Goal: Task Accomplishment & Management: Use online tool/utility

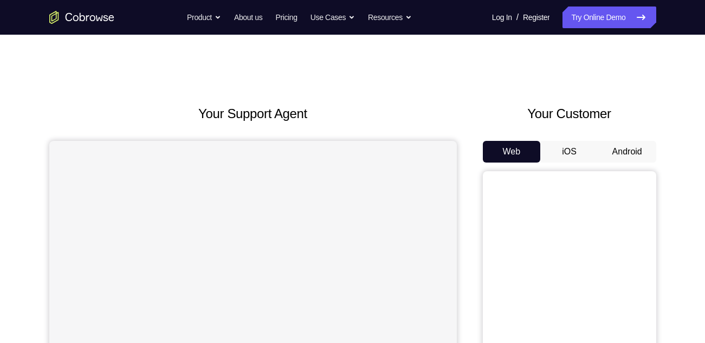
click at [623, 144] on button "Android" at bounding box center [627, 152] width 58 height 22
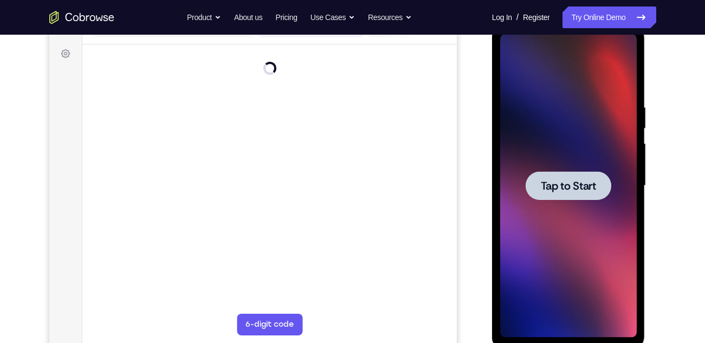
click at [591, 197] on div at bounding box center [569, 185] width 86 height 29
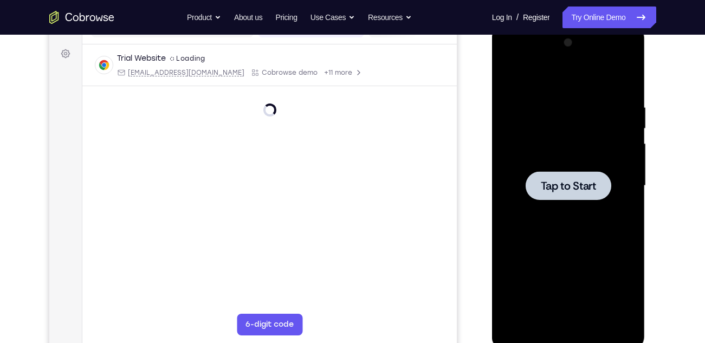
click at [580, 209] on div at bounding box center [568, 185] width 137 height 303
click at [628, 223] on div at bounding box center [568, 185] width 137 height 303
click at [573, 174] on div at bounding box center [569, 185] width 86 height 29
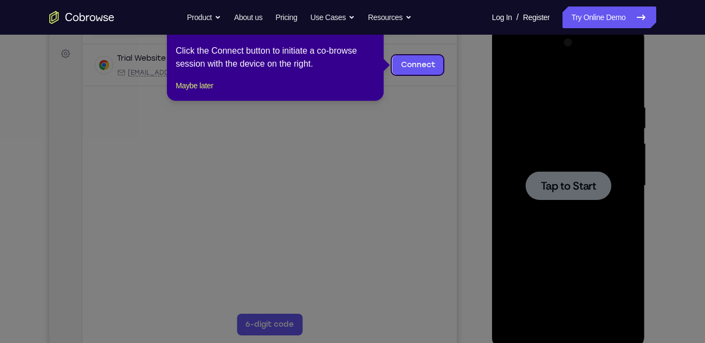
scroll to position [143, 0]
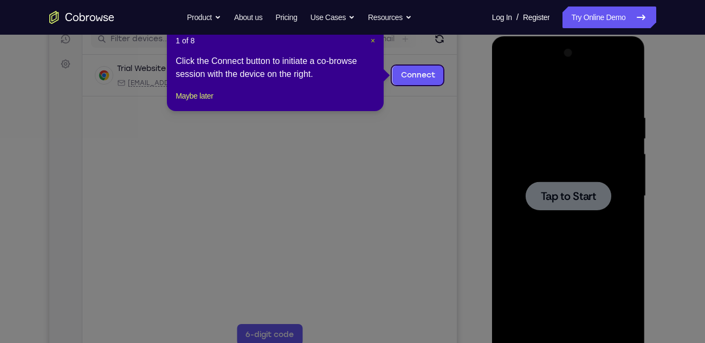
click at [374, 41] on span "×" at bounding box center [373, 40] width 4 height 9
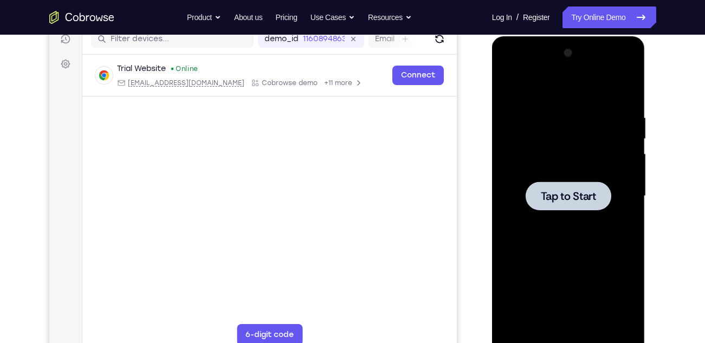
click at [536, 151] on div at bounding box center [568, 195] width 137 height 303
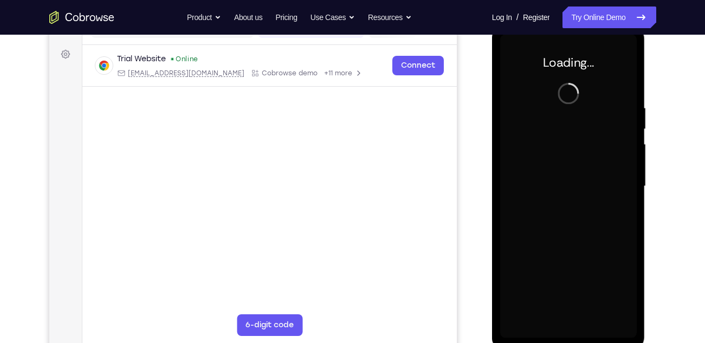
scroll to position [153, 0]
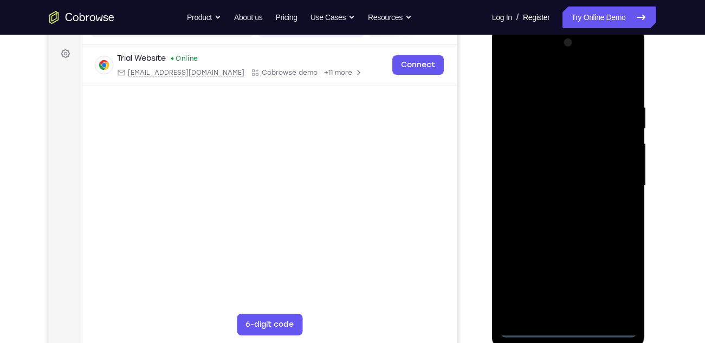
click at [569, 330] on div at bounding box center [568, 185] width 137 height 303
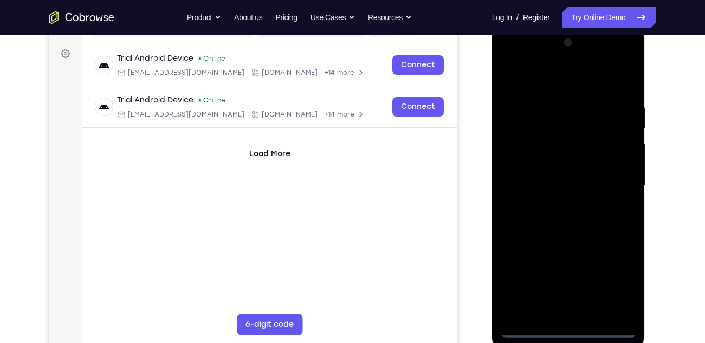
click at [617, 292] on div at bounding box center [568, 185] width 137 height 303
click at [618, 284] on div at bounding box center [568, 185] width 137 height 303
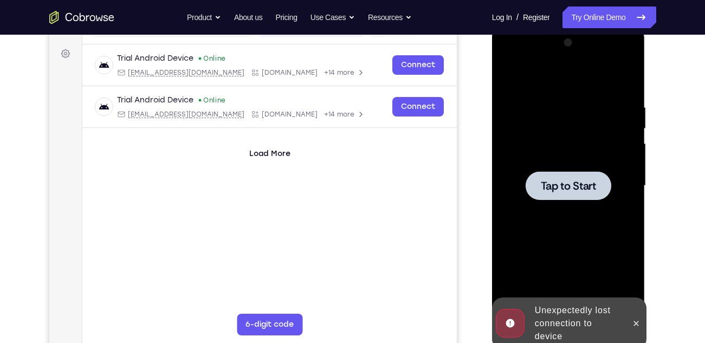
click at [557, 161] on div at bounding box center [568, 185] width 137 height 303
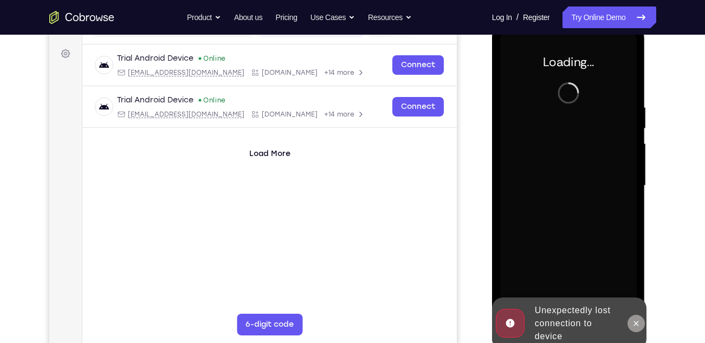
click at [636, 319] on icon at bounding box center [636, 323] width 9 height 9
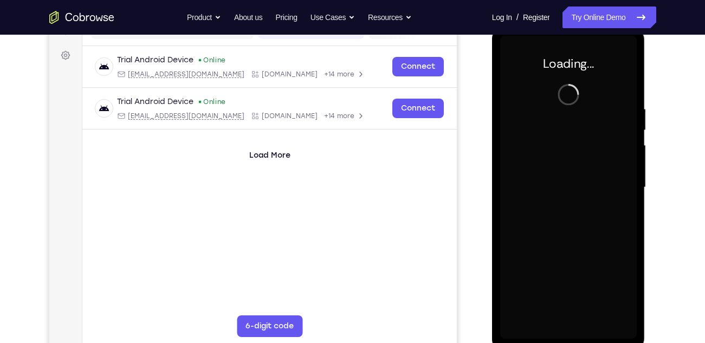
scroll to position [151, 0]
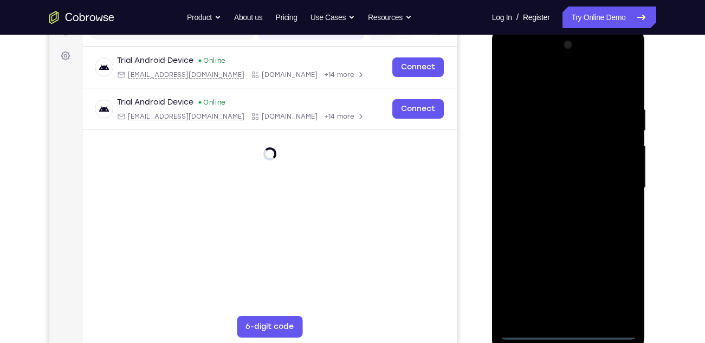
click at [567, 329] on div at bounding box center [568, 187] width 137 height 303
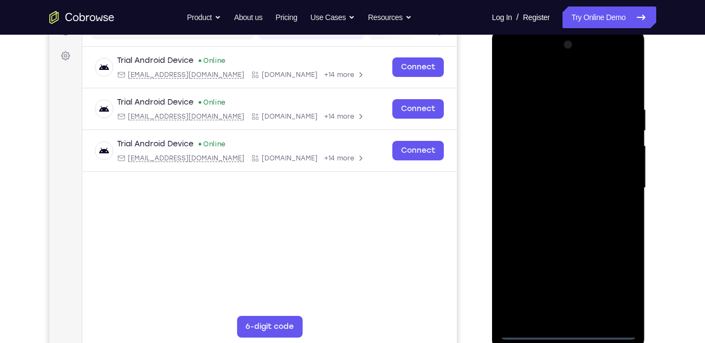
click at [621, 281] on div at bounding box center [568, 187] width 137 height 303
click at [511, 60] on div at bounding box center [568, 187] width 137 height 303
click at [527, 156] on div at bounding box center [568, 187] width 137 height 303
click at [541, 196] on div at bounding box center [568, 187] width 137 height 303
click at [581, 175] on div at bounding box center [568, 187] width 137 height 303
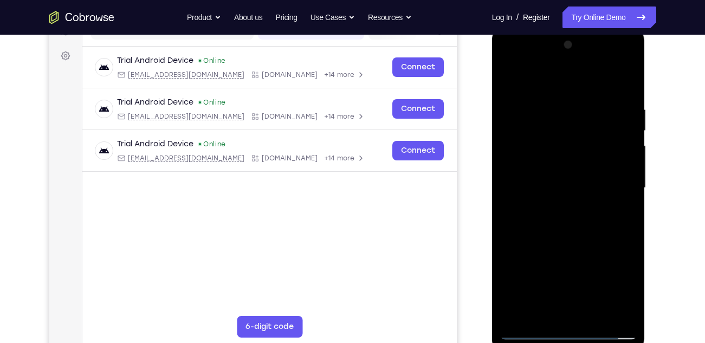
click at [568, 204] on div at bounding box center [568, 187] width 137 height 303
click at [594, 81] on div at bounding box center [568, 187] width 137 height 303
click at [558, 100] on div at bounding box center [568, 187] width 137 height 303
click at [531, 193] on div at bounding box center [568, 187] width 137 height 303
drag, startPoint x: 582, startPoint y: 203, endPoint x: 572, endPoint y: 136, distance: 68.0
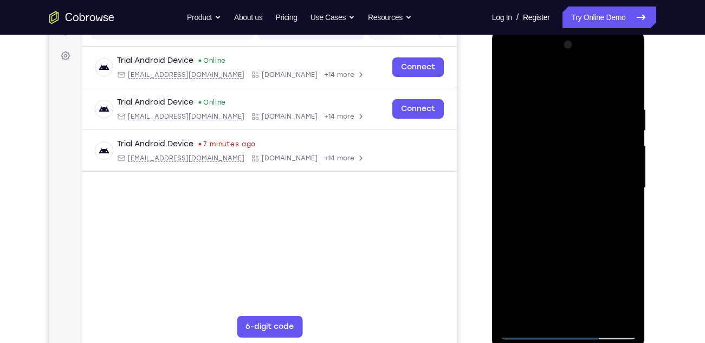
click at [572, 136] on div at bounding box center [568, 187] width 137 height 303
click at [567, 210] on div at bounding box center [568, 187] width 137 height 303
click at [604, 92] on div at bounding box center [568, 187] width 137 height 303
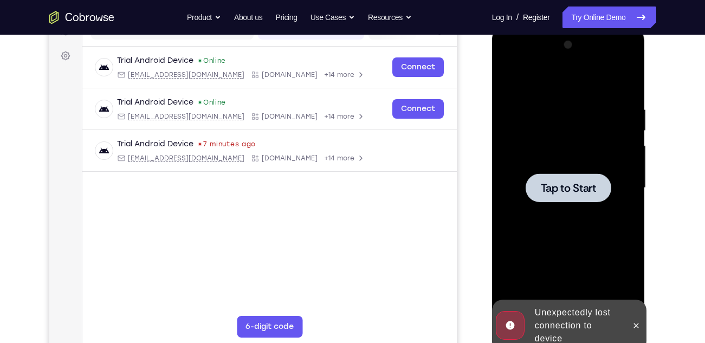
click at [604, 92] on div at bounding box center [568, 187] width 137 height 303
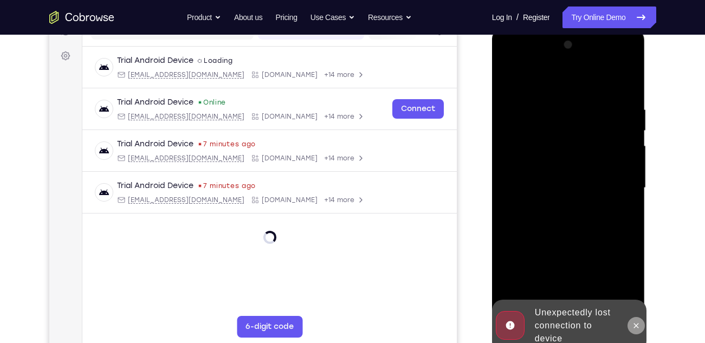
click at [632, 328] on icon at bounding box center [636, 325] width 9 height 9
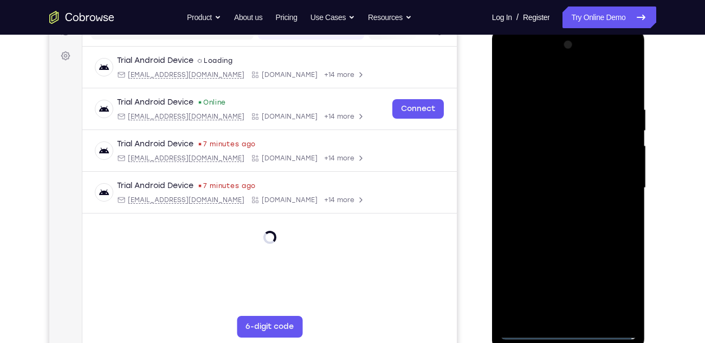
click at [562, 332] on div at bounding box center [568, 187] width 137 height 303
click at [571, 333] on div at bounding box center [568, 187] width 137 height 303
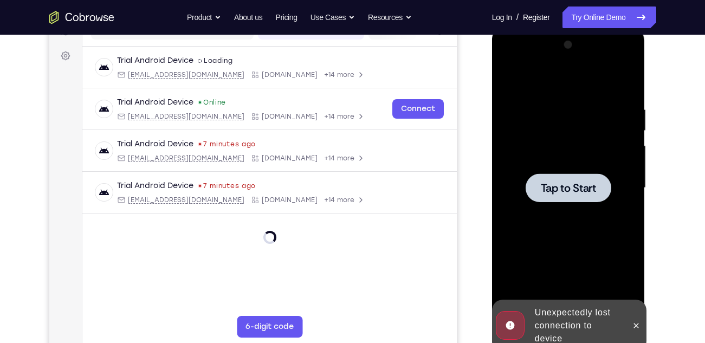
click at [618, 159] on div at bounding box center [568, 187] width 137 height 303
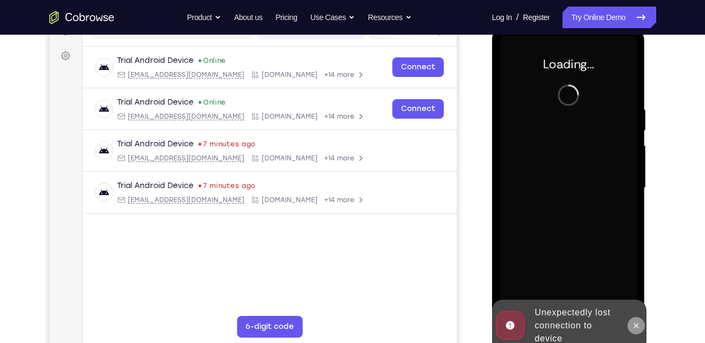
click at [641, 326] on icon at bounding box center [636, 325] width 9 height 9
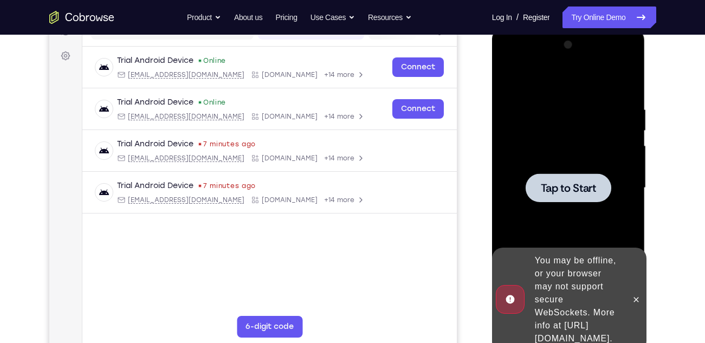
click at [585, 179] on div at bounding box center [569, 187] width 86 height 29
click at [639, 296] on icon at bounding box center [636, 299] width 9 height 9
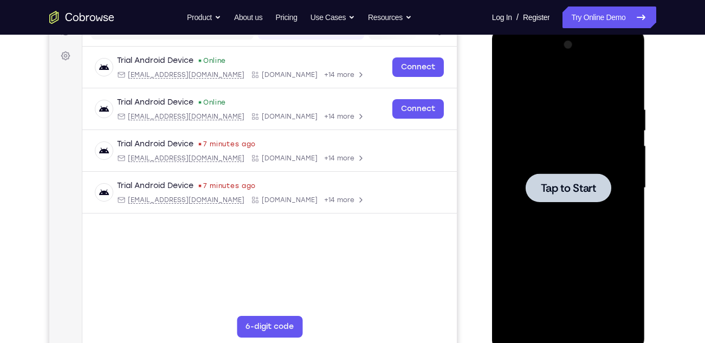
click at [614, 211] on div at bounding box center [568, 187] width 137 height 303
click at [549, 154] on div at bounding box center [568, 187] width 137 height 303
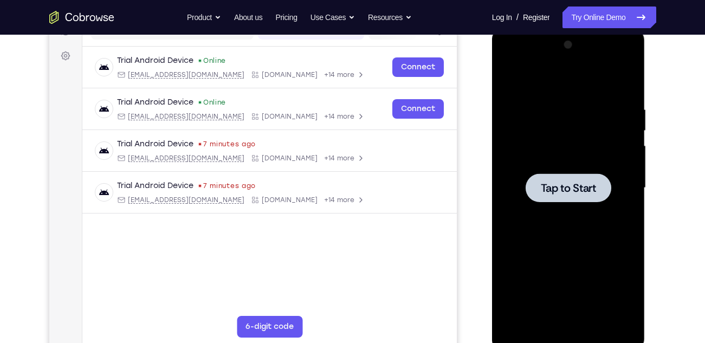
click at [549, 154] on div at bounding box center [568, 187] width 137 height 303
click at [577, 195] on div at bounding box center [569, 187] width 86 height 29
click at [559, 158] on div at bounding box center [568, 187] width 137 height 303
click at [544, 287] on div at bounding box center [568, 187] width 137 height 303
click at [582, 193] on span "Tap to Start" at bounding box center [568, 188] width 55 height 11
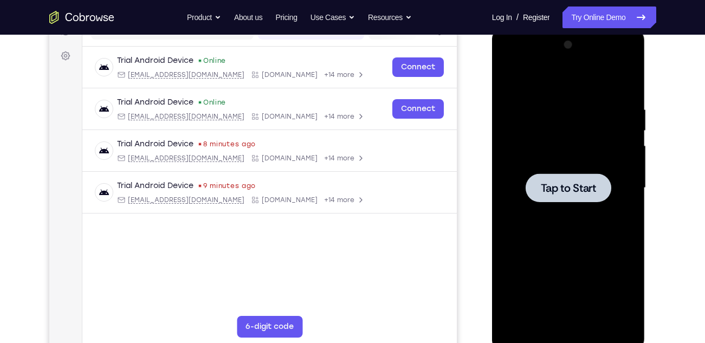
click at [582, 193] on span "Tap to Start" at bounding box center [568, 188] width 55 height 11
click at [605, 178] on div at bounding box center [569, 187] width 86 height 29
click at [627, 214] on div at bounding box center [568, 187] width 137 height 303
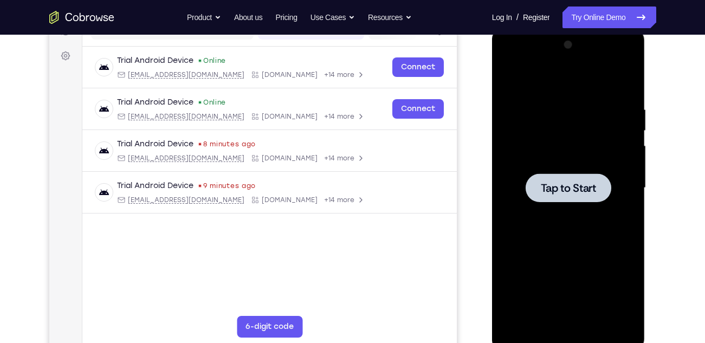
click at [627, 214] on div at bounding box center [568, 187] width 137 height 303
drag, startPoint x: 826, startPoint y: 75, endPoint x: 627, endPoint y: 214, distance: 242.9
click at [627, 214] on div at bounding box center [568, 187] width 137 height 303
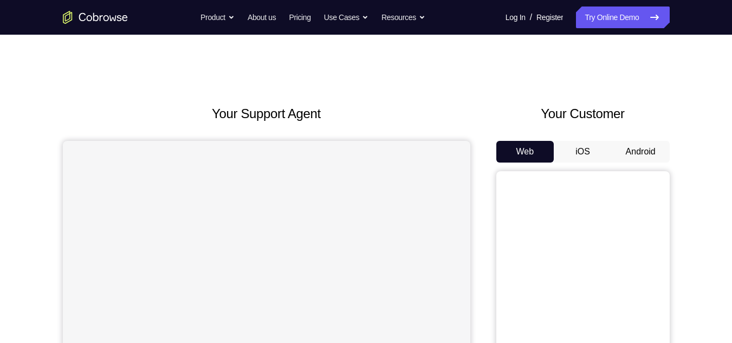
click at [628, 153] on button "Android" at bounding box center [641, 152] width 58 height 22
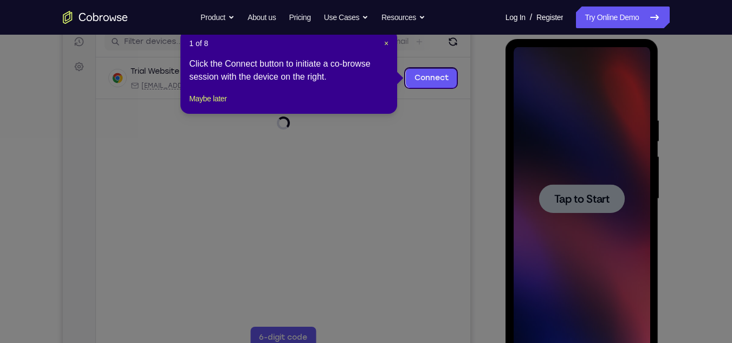
scroll to position [140, 0]
click at [386, 41] on span "×" at bounding box center [386, 44] width 4 height 9
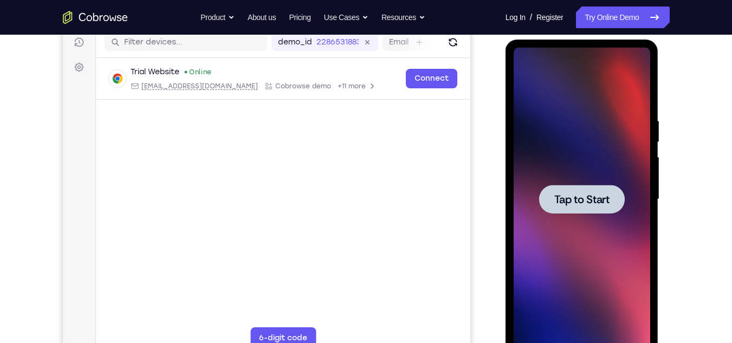
click at [531, 188] on div at bounding box center [582, 199] width 137 height 303
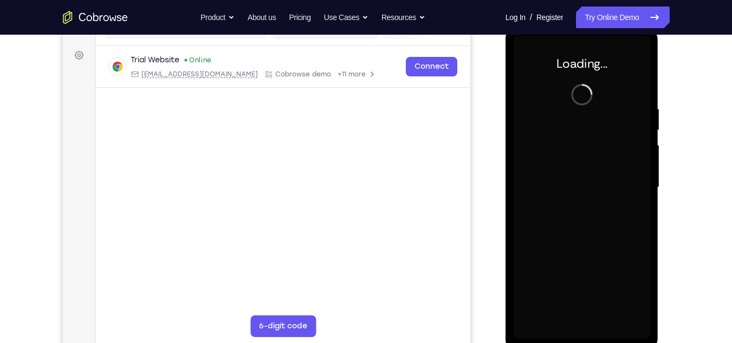
scroll to position [151, 0]
click at [630, 151] on div at bounding box center [582, 187] width 137 height 303
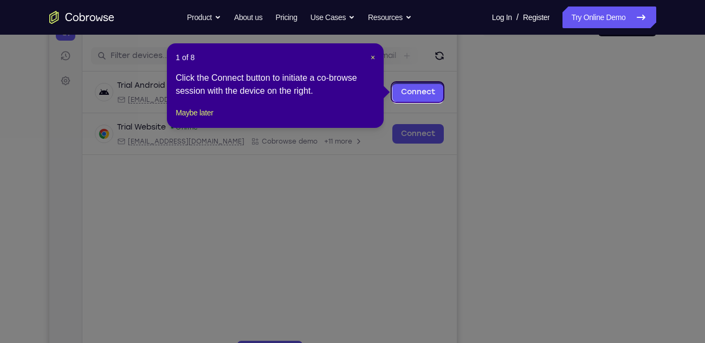
scroll to position [125, 0]
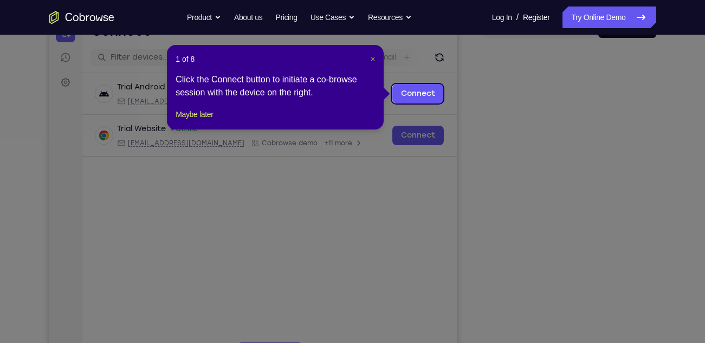
click at [374, 59] on span "×" at bounding box center [373, 59] width 4 height 9
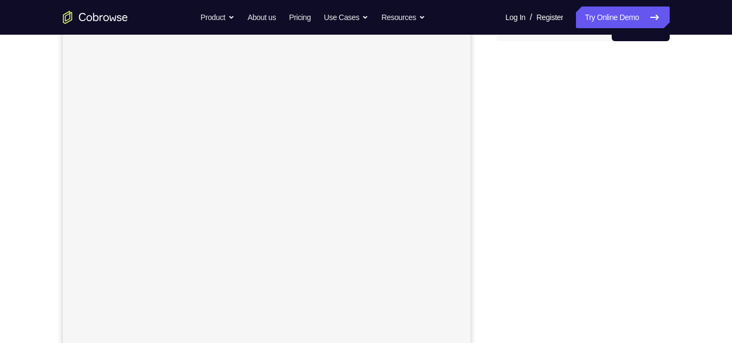
scroll to position [121, 0]
